Goal: Navigation & Orientation: Find specific page/section

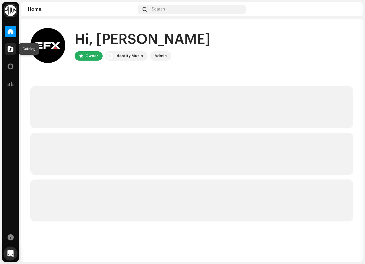
click at [10, 49] on span at bounding box center [11, 49] width 6 height 5
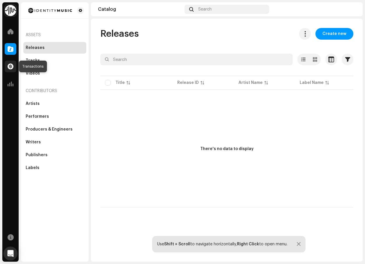
click at [8, 67] on span at bounding box center [11, 66] width 6 height 5
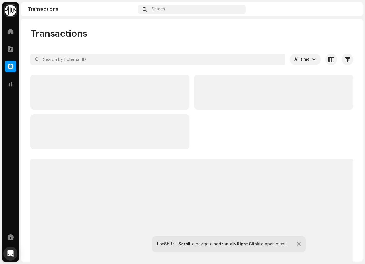
click at [11, 92] on div "Analytics" at bounding box center [10, 84] width 16 height 16
click at [9, 86] on span at bounding box center [11, 84] width 6 height 5
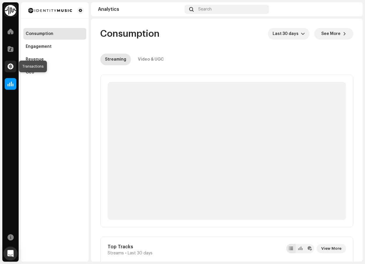
click at [9, 70] on div at bounding box center [11, 67] width 12 height 12
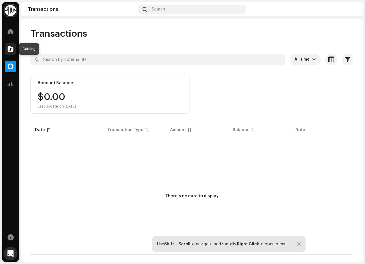
click at [9, 52] on div at bounding box center [11, 49] width 12 height 12
